Goal: Navigation & Orientation: Find specific page/section

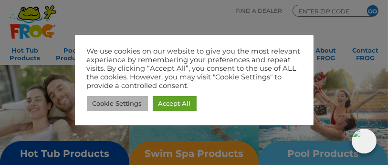
click at [127, 104] on link "Cookie Settings" at bounding box center [117, 103] width 61 height 15
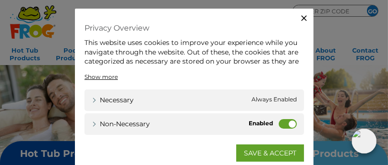
click at [287, 124] on label "Non-necessary" at bounding box center [287, 124] width 18 height 10
click at [0, 0] on input "Non-necessary" at bounding box center [0, 0] width 0 height 0
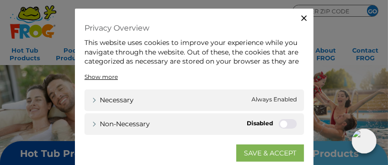
click at [272, 155] on link "SAVE & ACCEPT" at bounding box center [270, 152] width 68 height 17
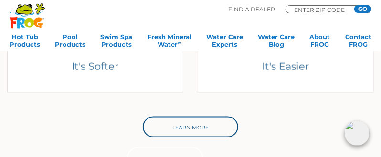
scroll to position [477, 0]
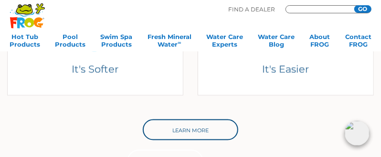
click at [302, 8] on input "Zip Code Form" at bounding box center [321, 9] width 57 height 5
type input "07676"
click at [360, 7] on input "GO" at bounding box center [362, 9] width 17 height 8
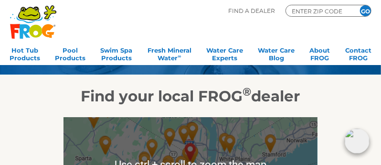
scroll to position [47, 0]
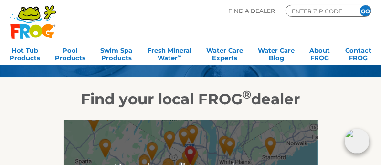
click at [327, 95] on h2 "Find your local FROG ® dealer" at bounding box center [190, 99] width 381 height 18
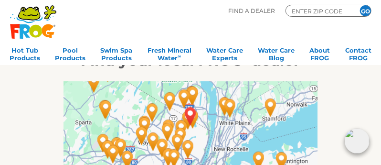
scroll to position [95, 0]
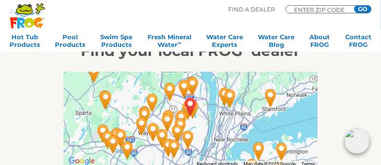
click at [191, 121] on img "TOWNSHIP OF WASHINGTON, NJ 07676" at bounding box center [190, 106] width 30 height 33
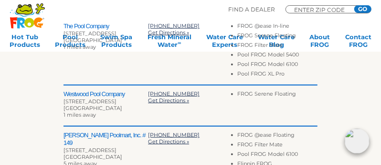
scroll to position [292, 0]
